Goal: Check status: Check status

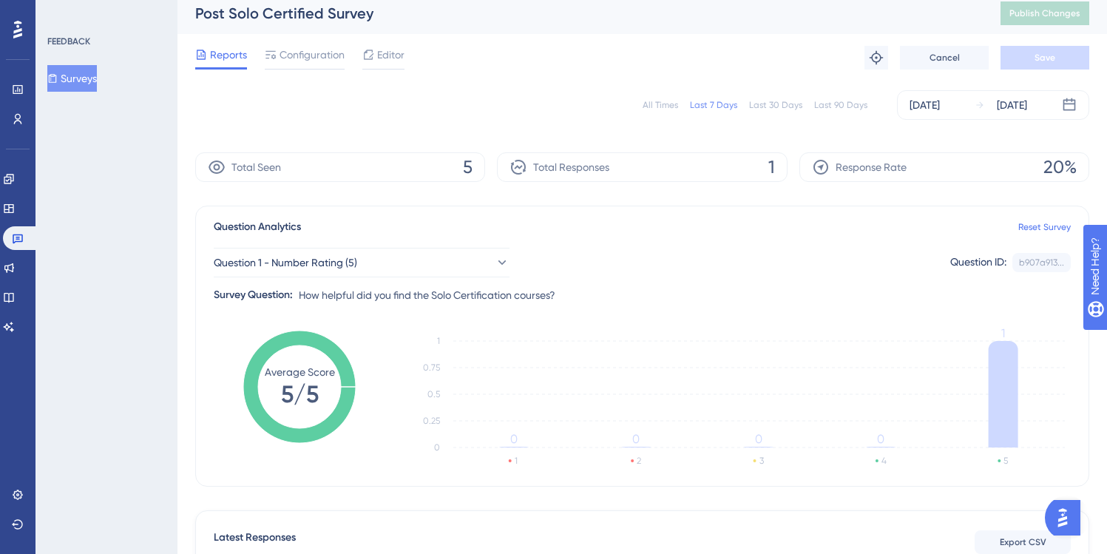
scroll to position [11, 0]
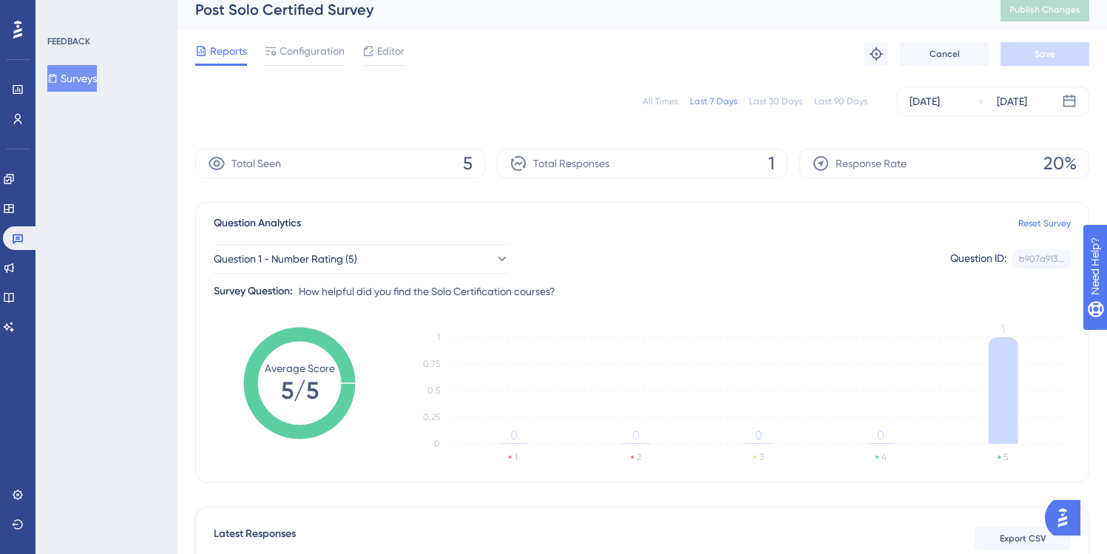
click at [668, 103] on div "All Times" at bounding box center [660, 101] width 35 height 12
click at [76, 81] on button "Surveys" at bounding box center [72, 78] width 50 height 27
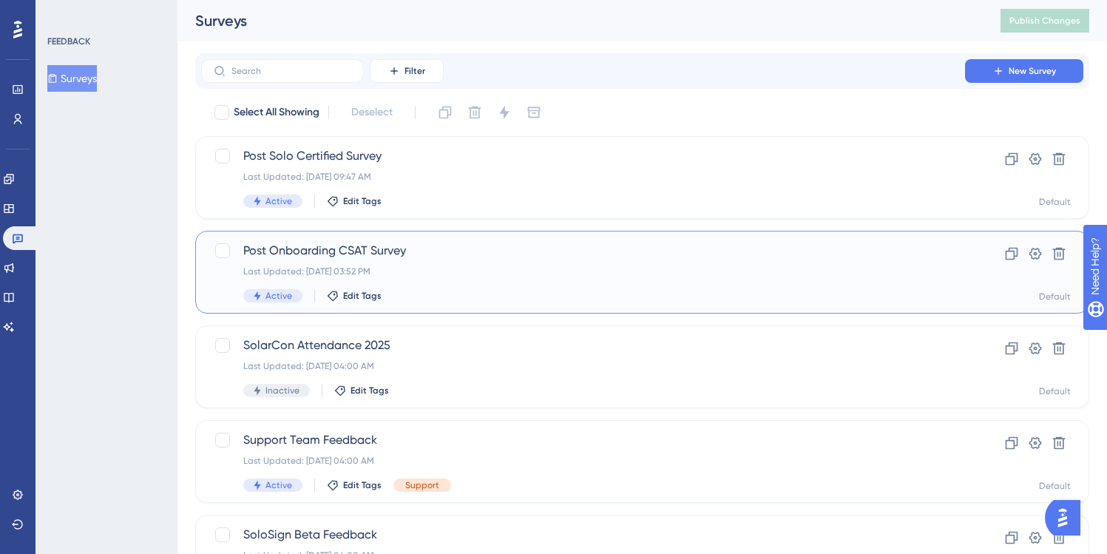
click at [445, 257] on span "Post Onboarding CSAT Survey" at bounding box center [582, 251] width 679 height 18
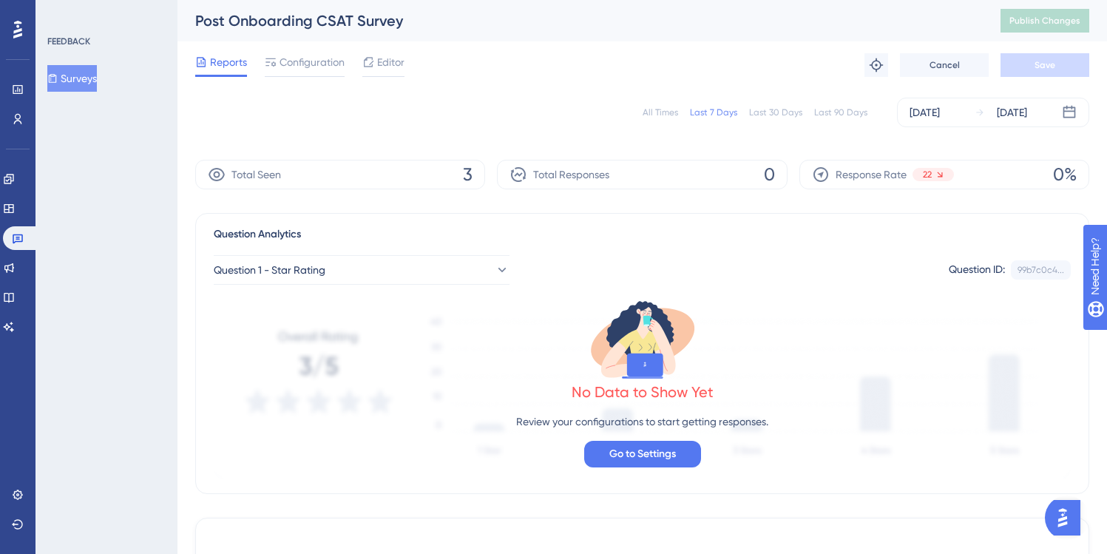
click at [667, 115] on div "All Times" at bounding box center [660, 112] width 35 height 12
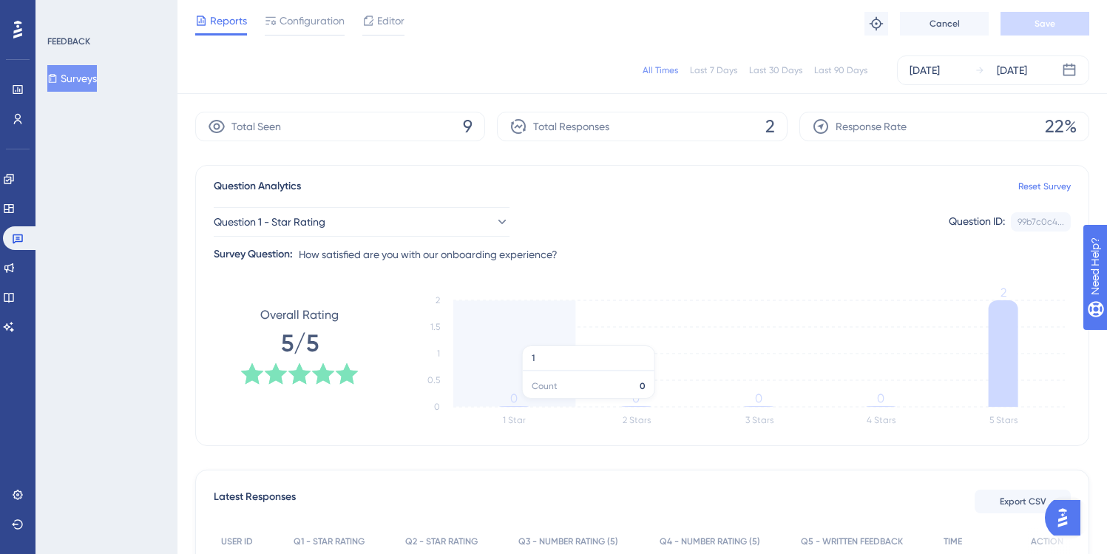
scroll to position [38, 0]
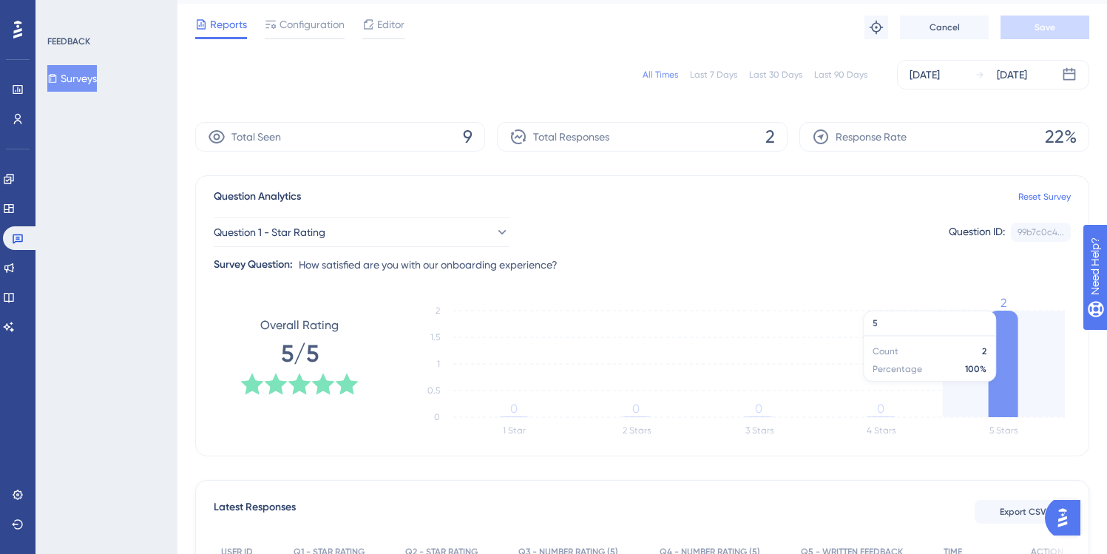
click at [1001, 367] on icon at bounding box center [1004, 364] width 30 height 106
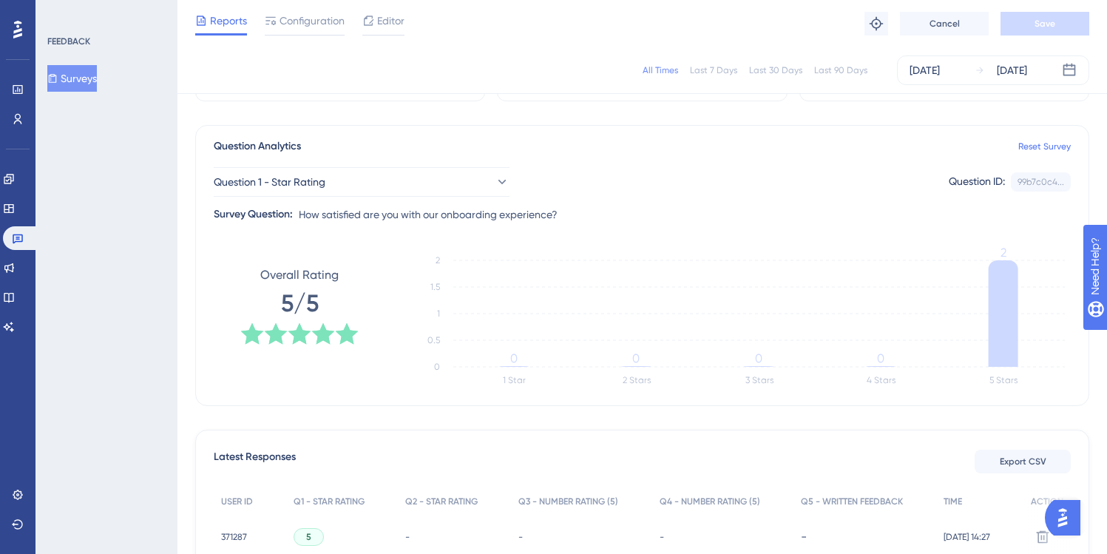
scroll to position [0, 0]
